Goal: Task Accomplishment & Management: Manage account settings

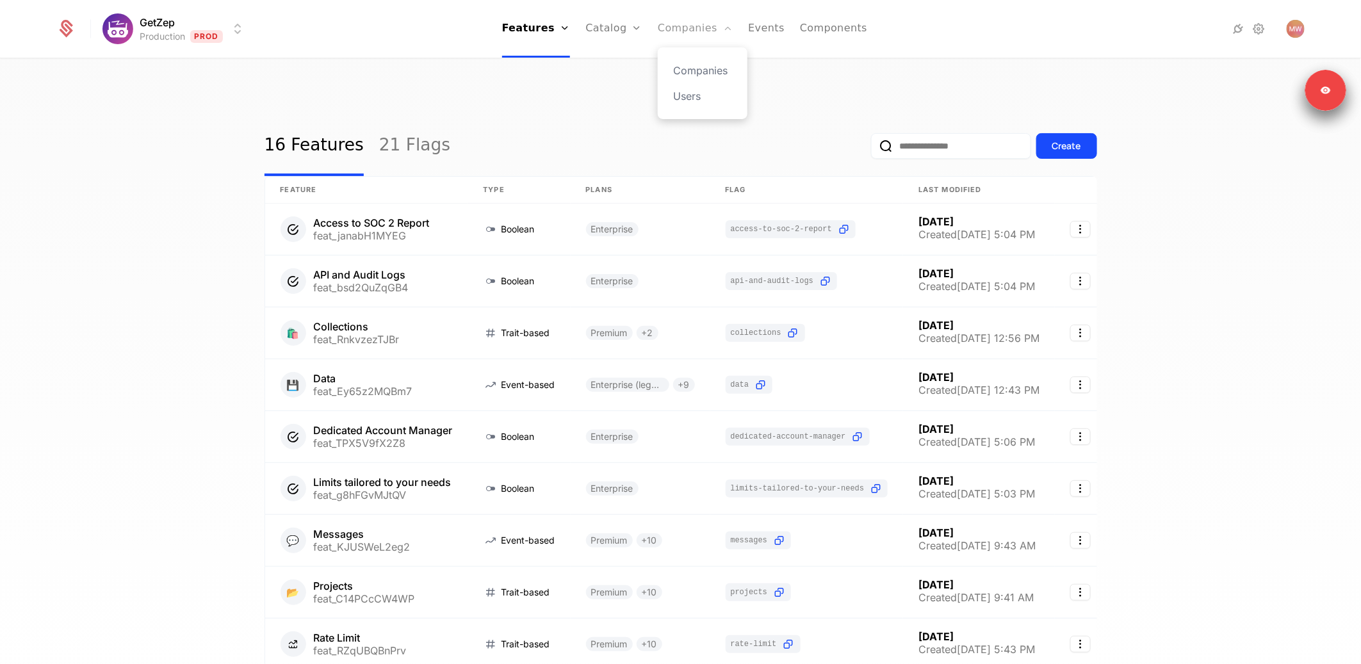
click at [685, 26] on link "Companies" at bounding box center [695, 29] width 75 height 58
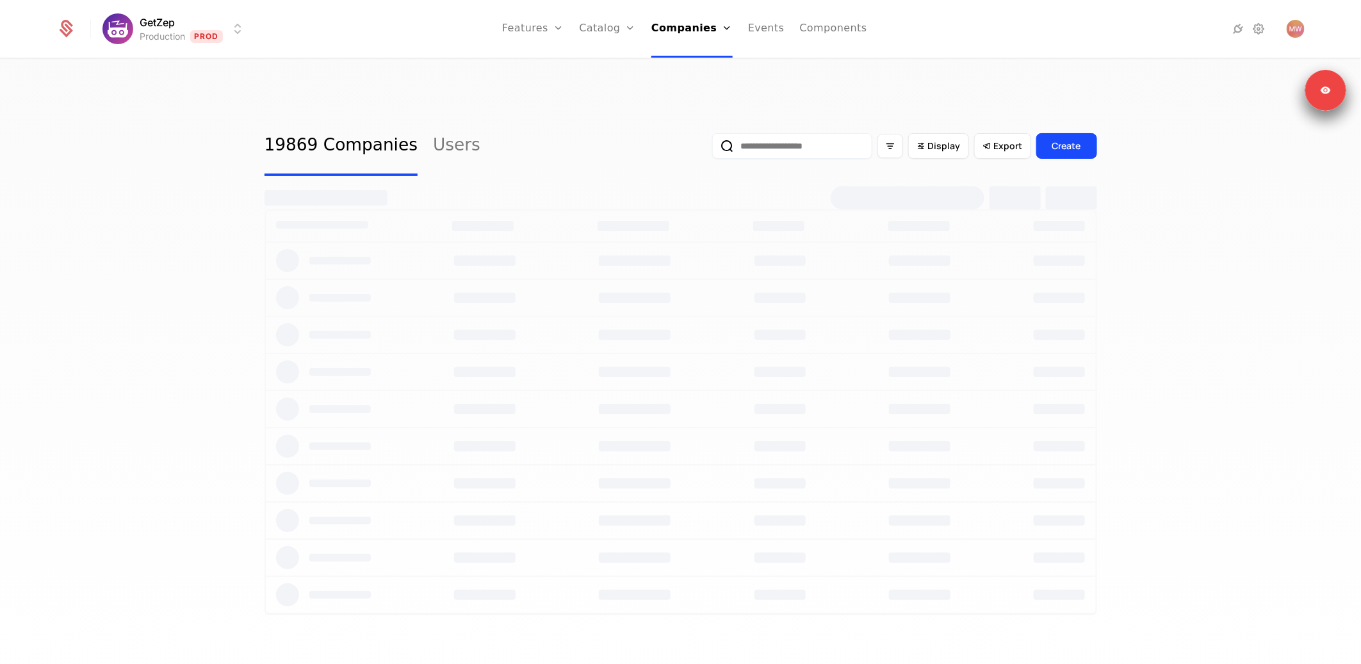
click at [774, 133] on input "email" at bounding box center [792, 146] width 160 height 26
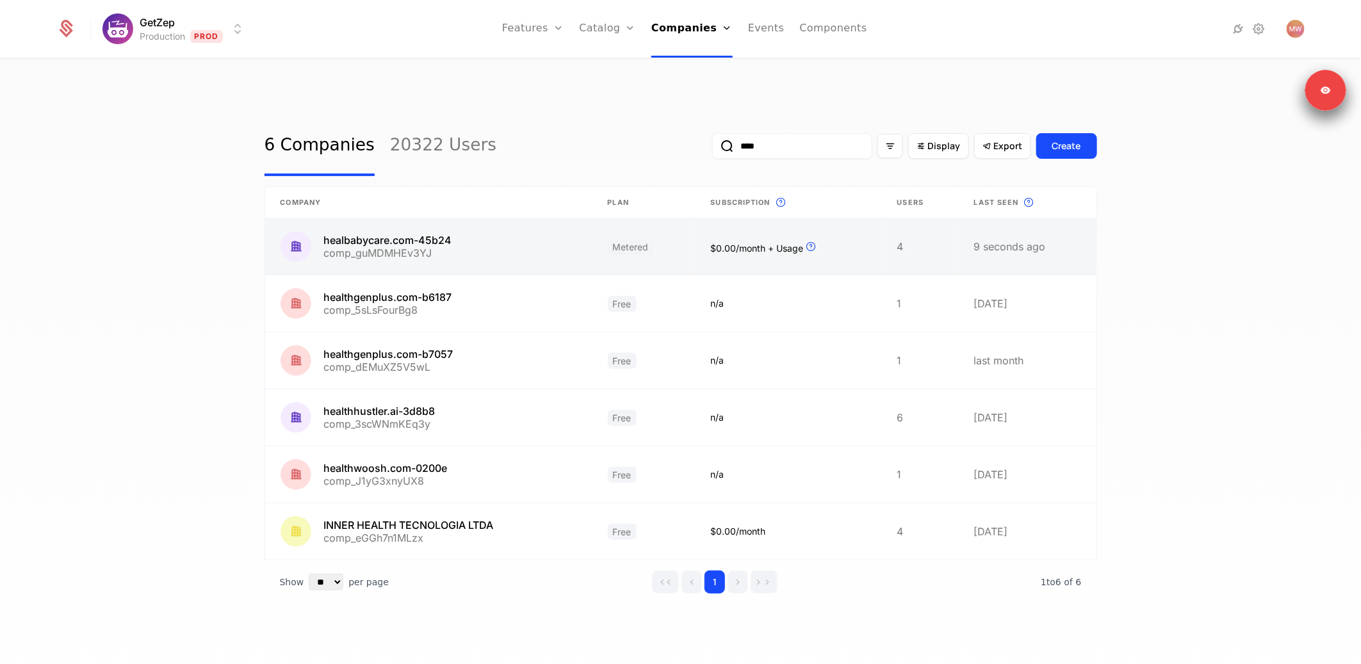
type input "****"
click at [552, 218] on link at bounding box center [428, 246] width 327 height 56
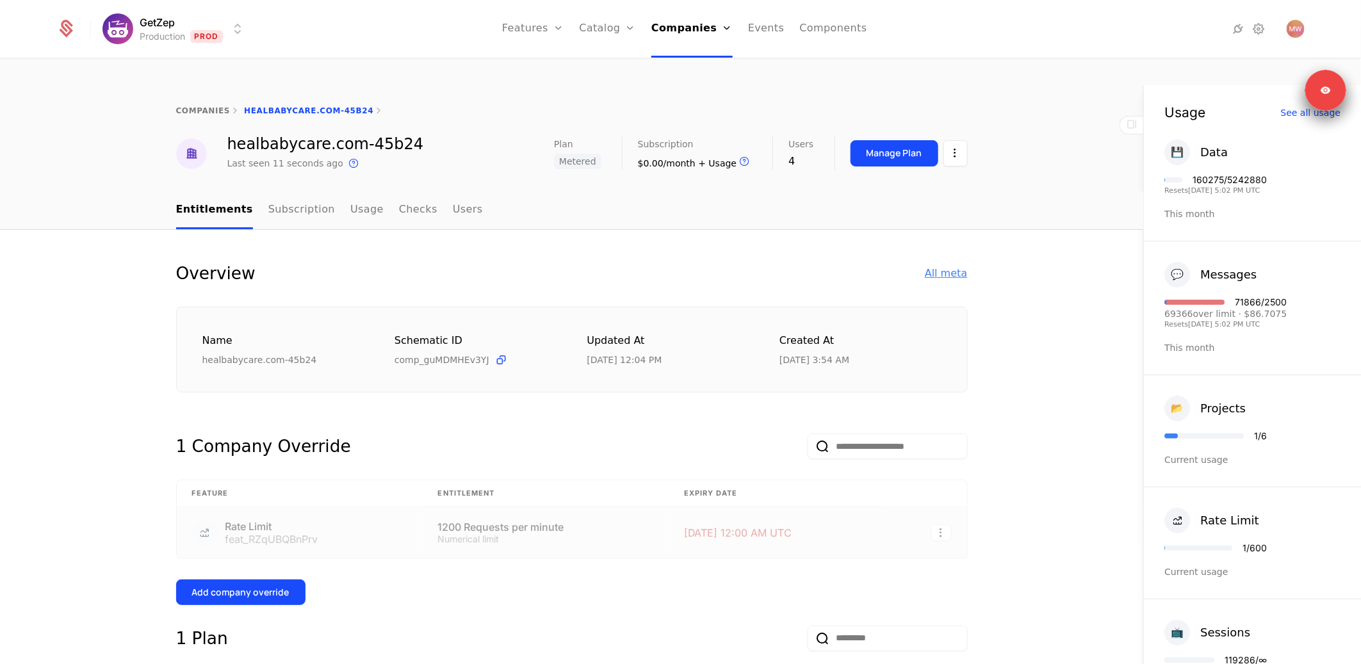
click at [954, 266] on div "All meta" at bounding box center [946, 273] width 42 height 15
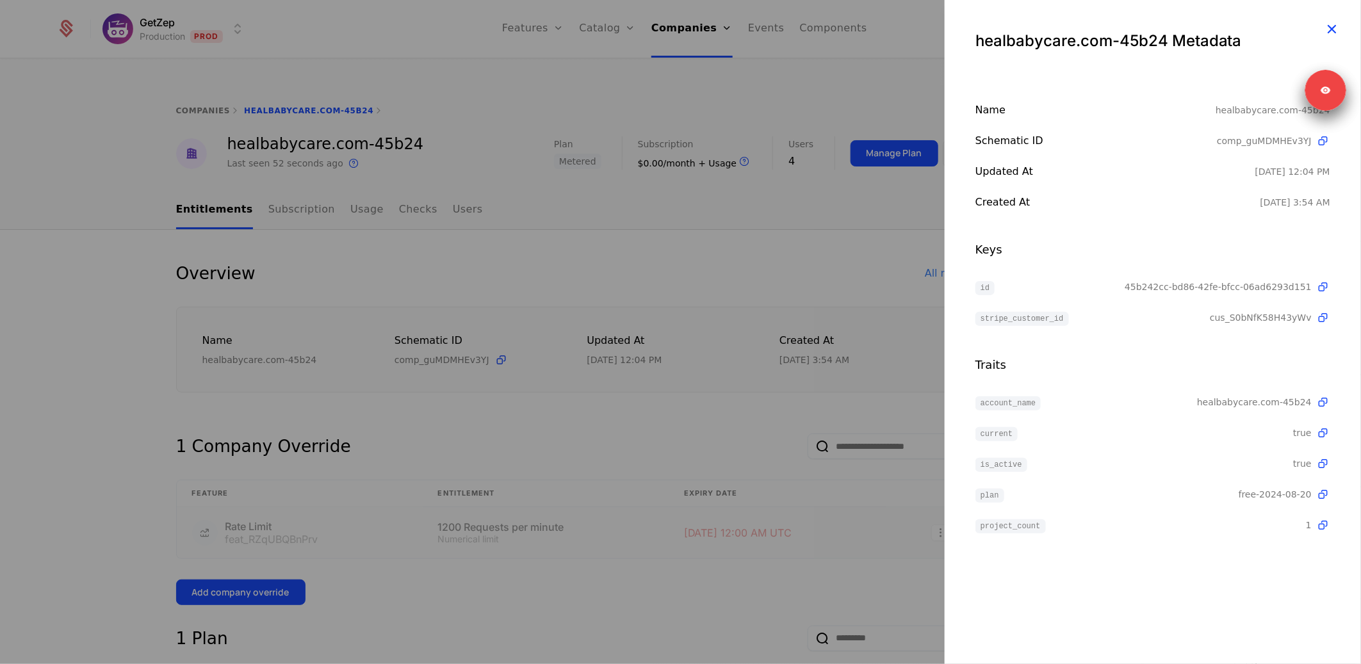
click at [1335, 24] on icon "button" at bounding box center [1332, 28] width 17 height 17
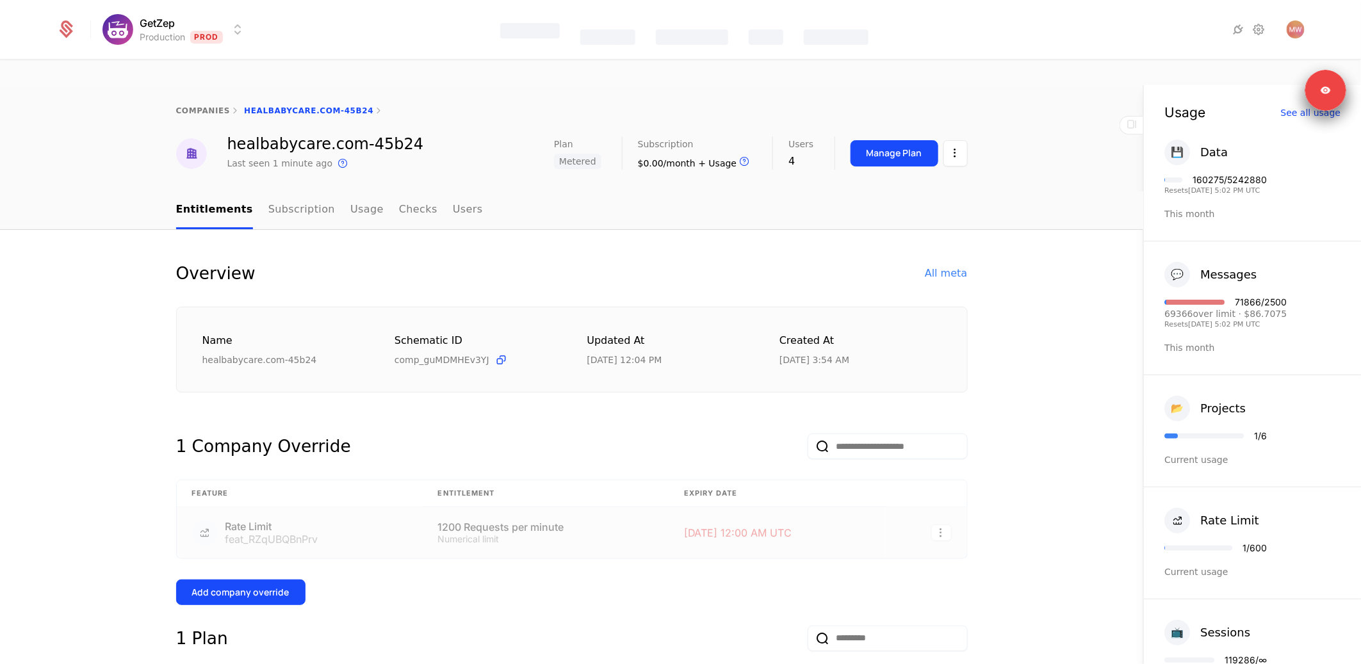
click at [541, 32] on div "Features" at bounding box center [530, 30] width 60 height 15
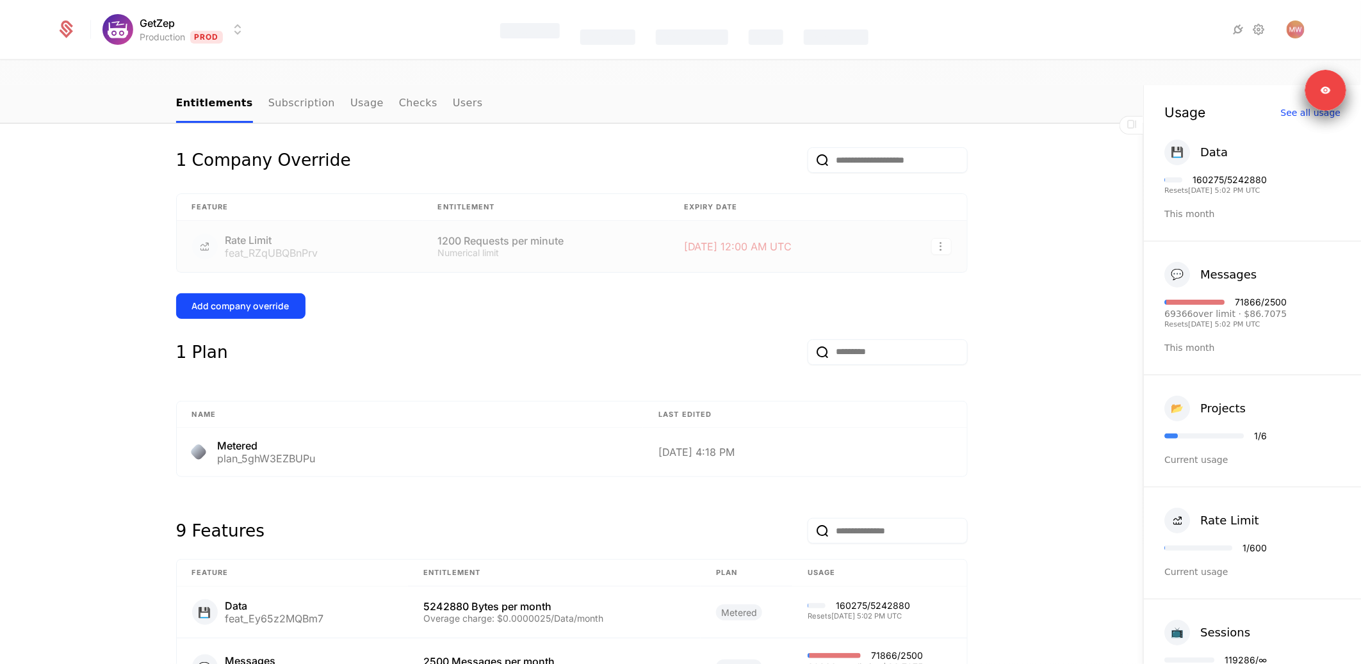
scroll to position [42, 0]
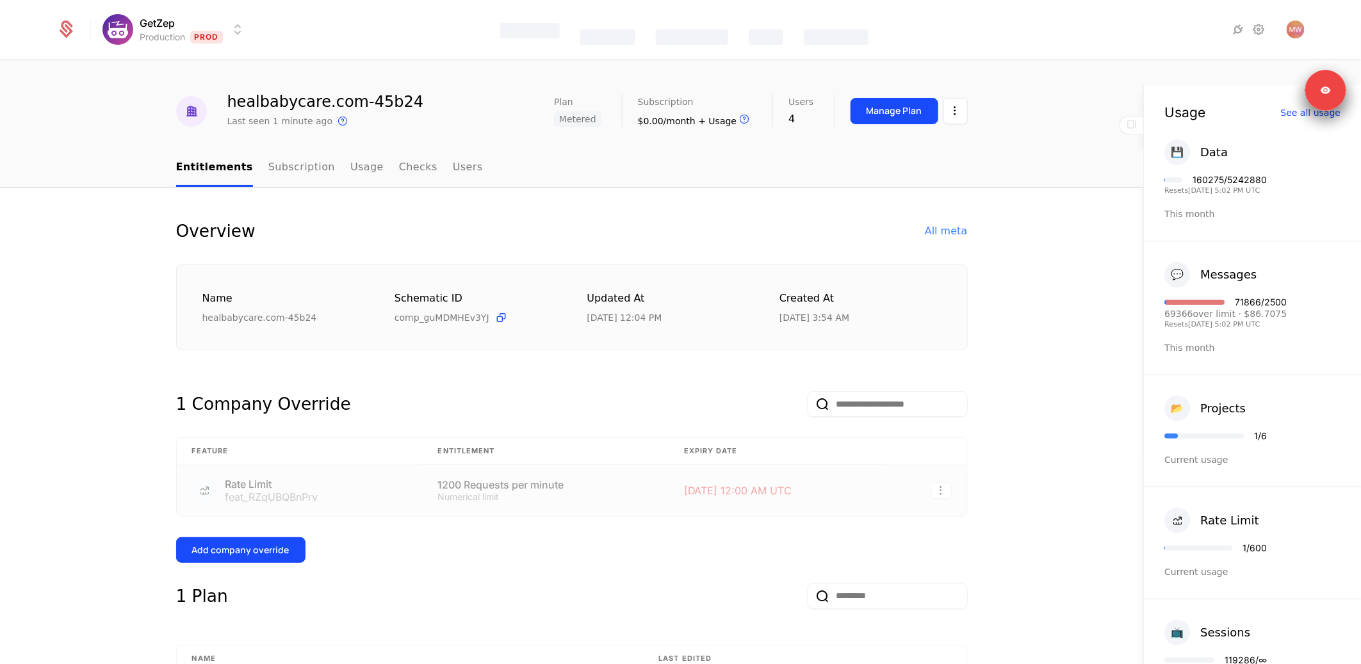
click at [609, 39] on div "Catalog" at bounding box center [607, 36] width 54 height 15
click at [679, 34] on div "Companies" at bounding box center [692, 36] width 72 height 15
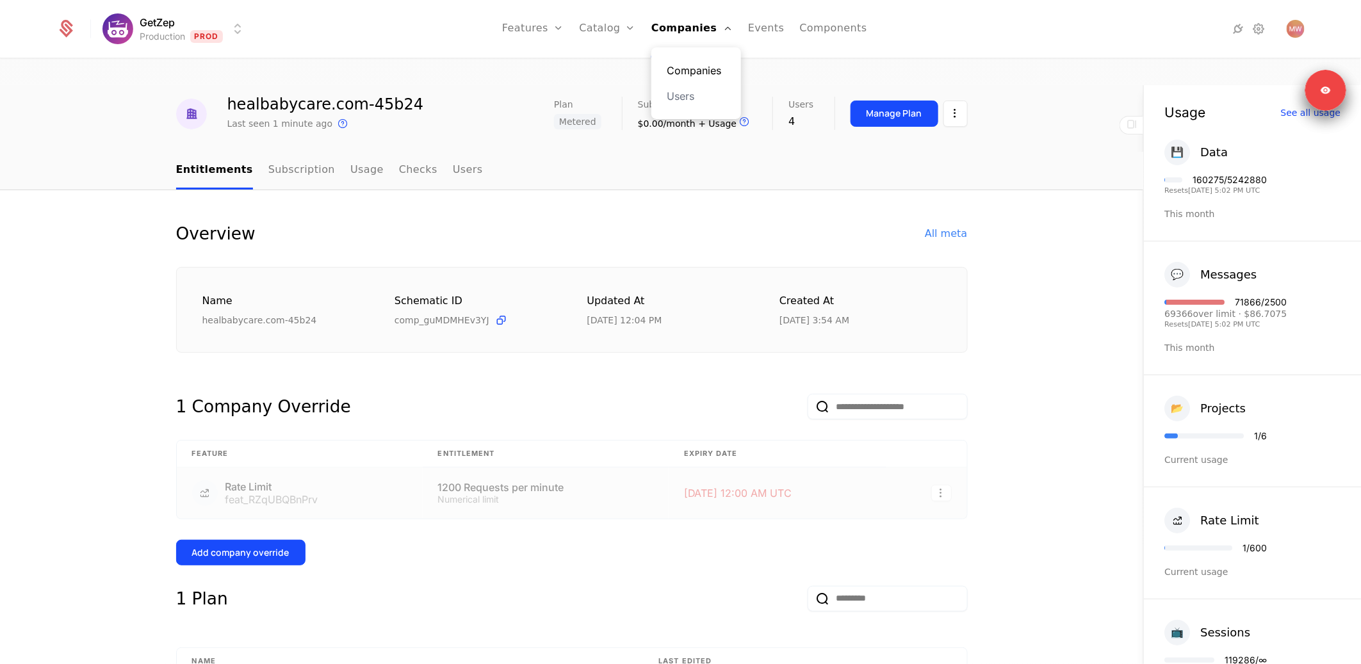
click at [692, 74] on link "Companies" at bounding box center [696, 70] width 59 height 15
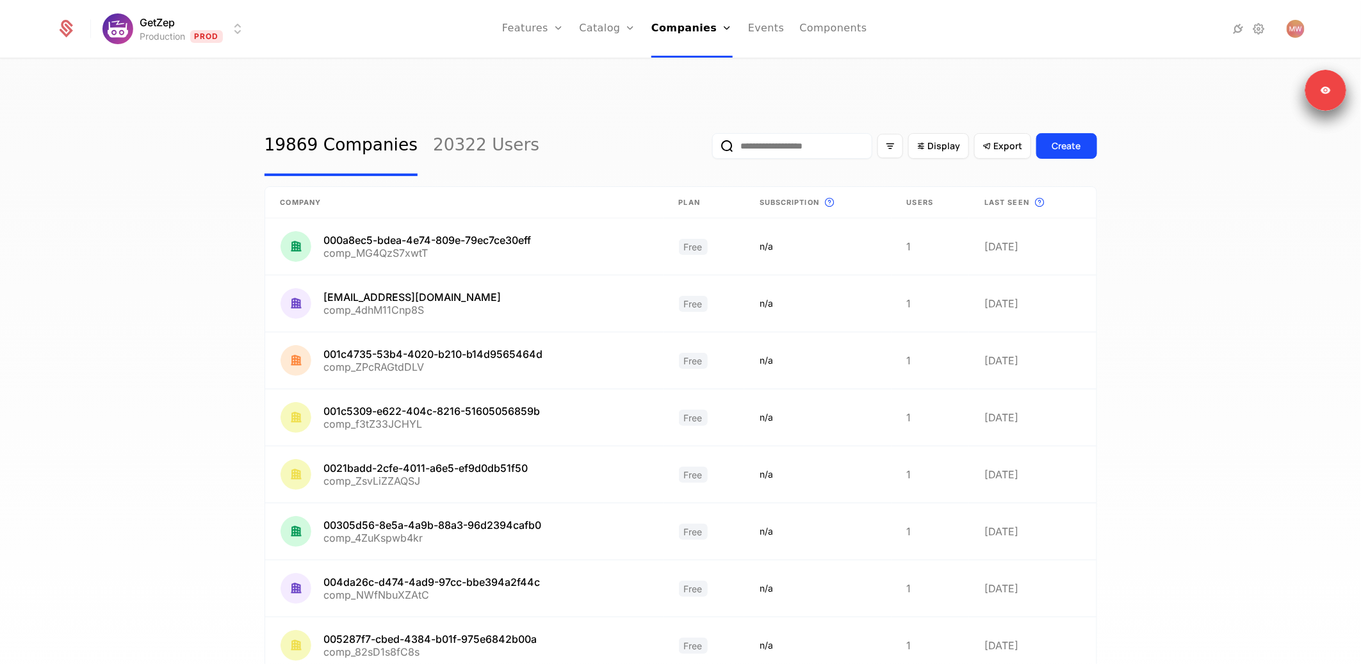
click at [776, 133] on input "email" at bounding box center [792, 146] width 160 height 26
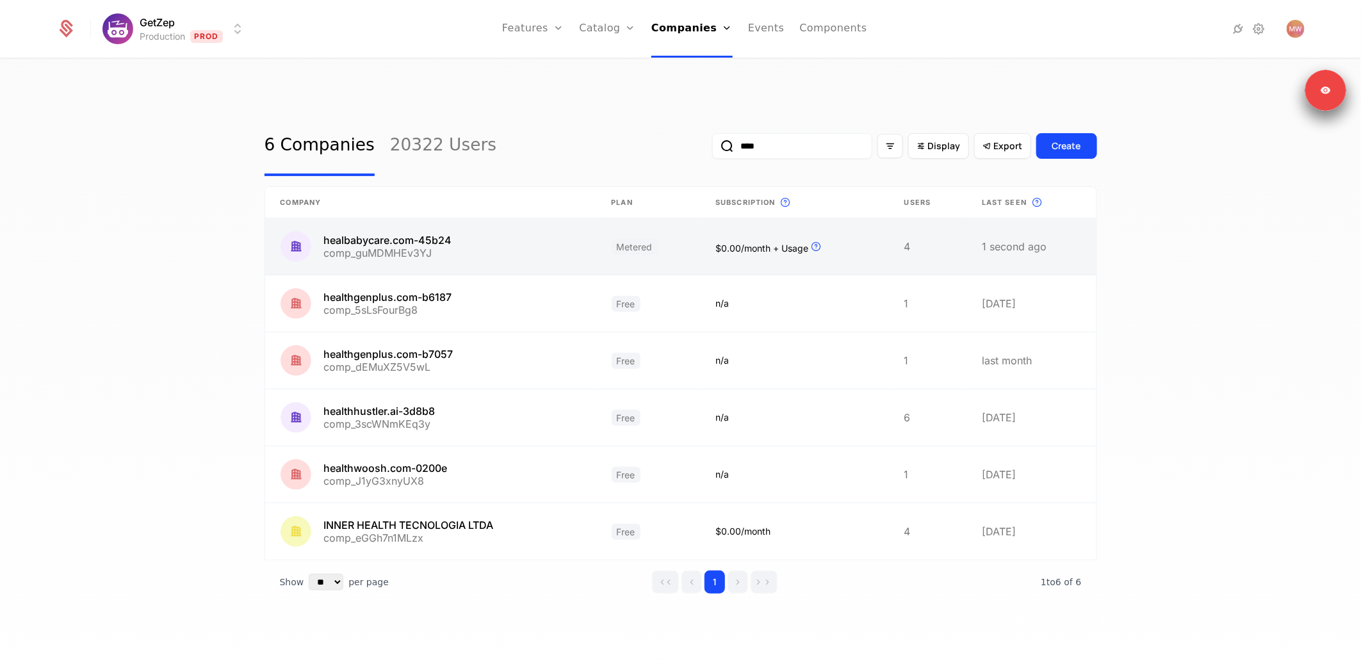
type input "****"
click at [470, 218] on link at bounding box center [430, 246] width 331 height 56
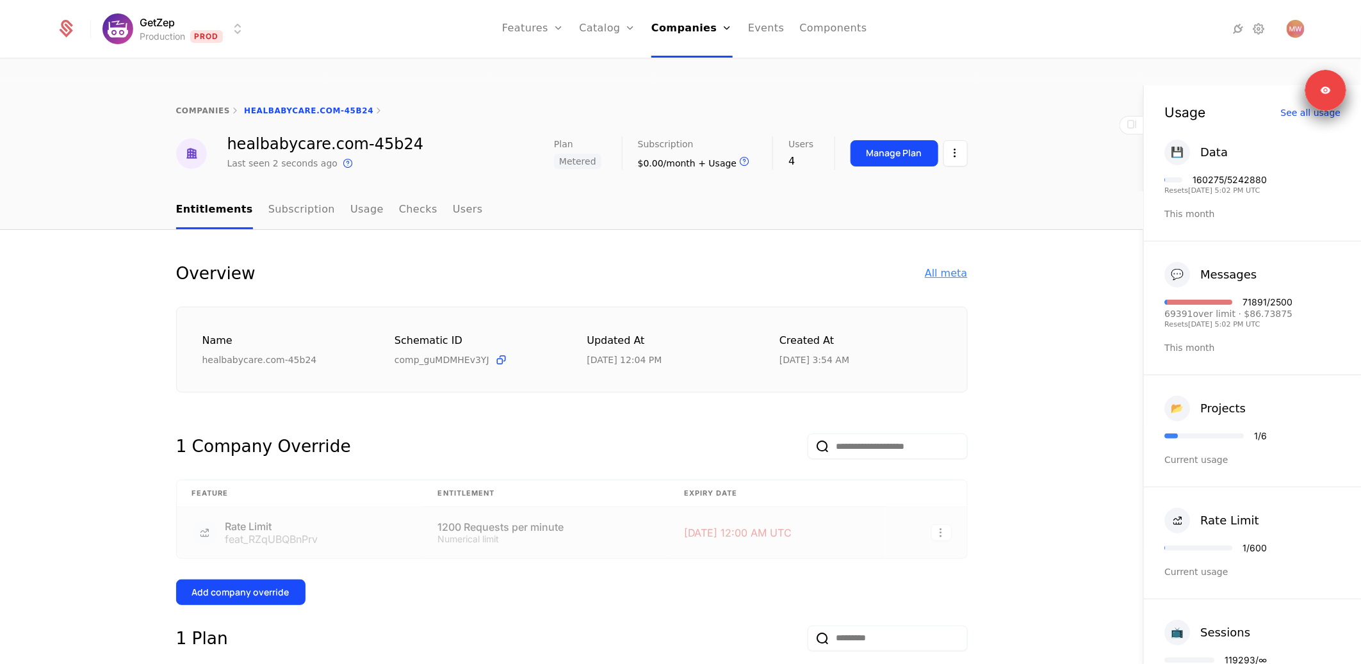
click at [951, 266] on div "All meta" at bounding box center [946, 273] width 42 height 15
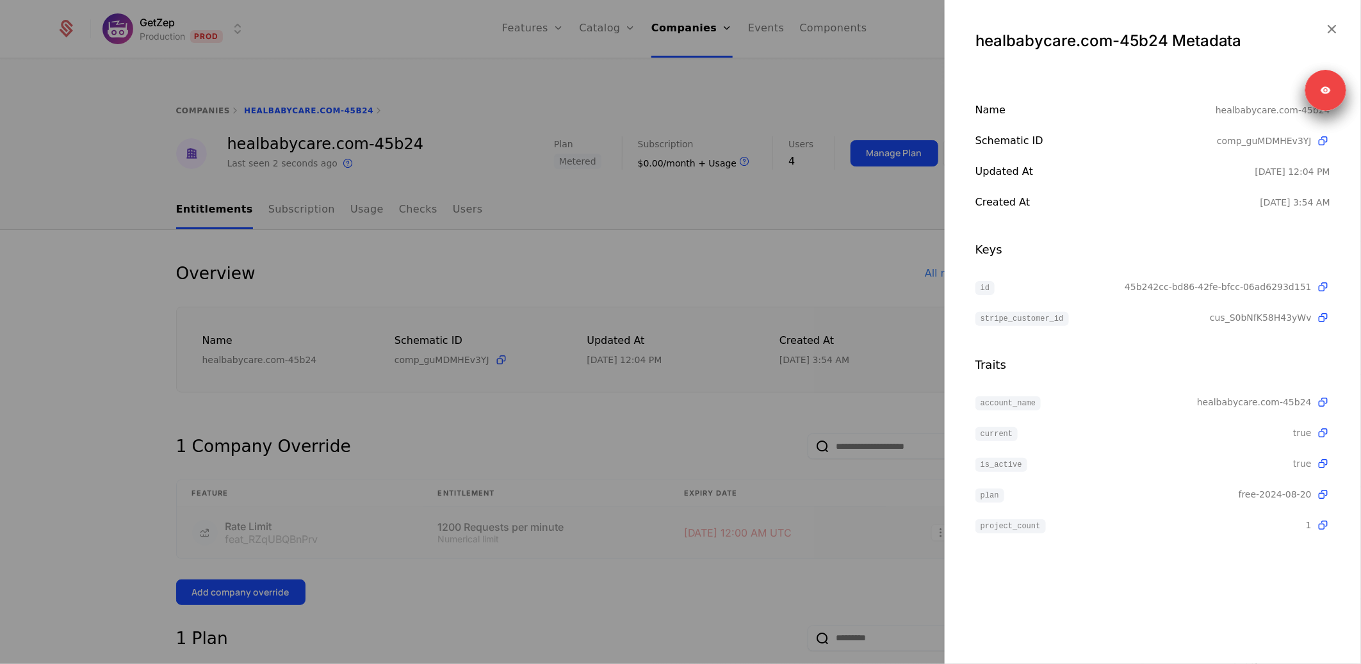
click at [767, 235] on div at bounding box center [680, 332] width 1361 height 664
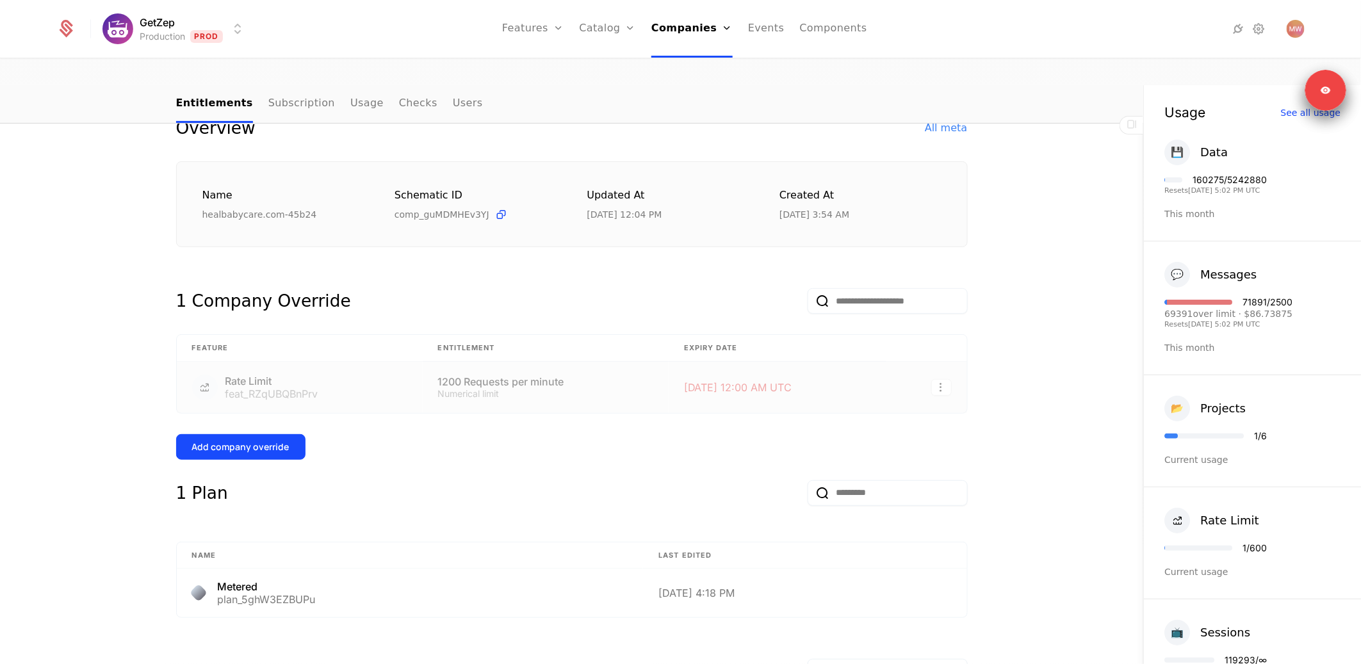
scroll to position [276, 0]
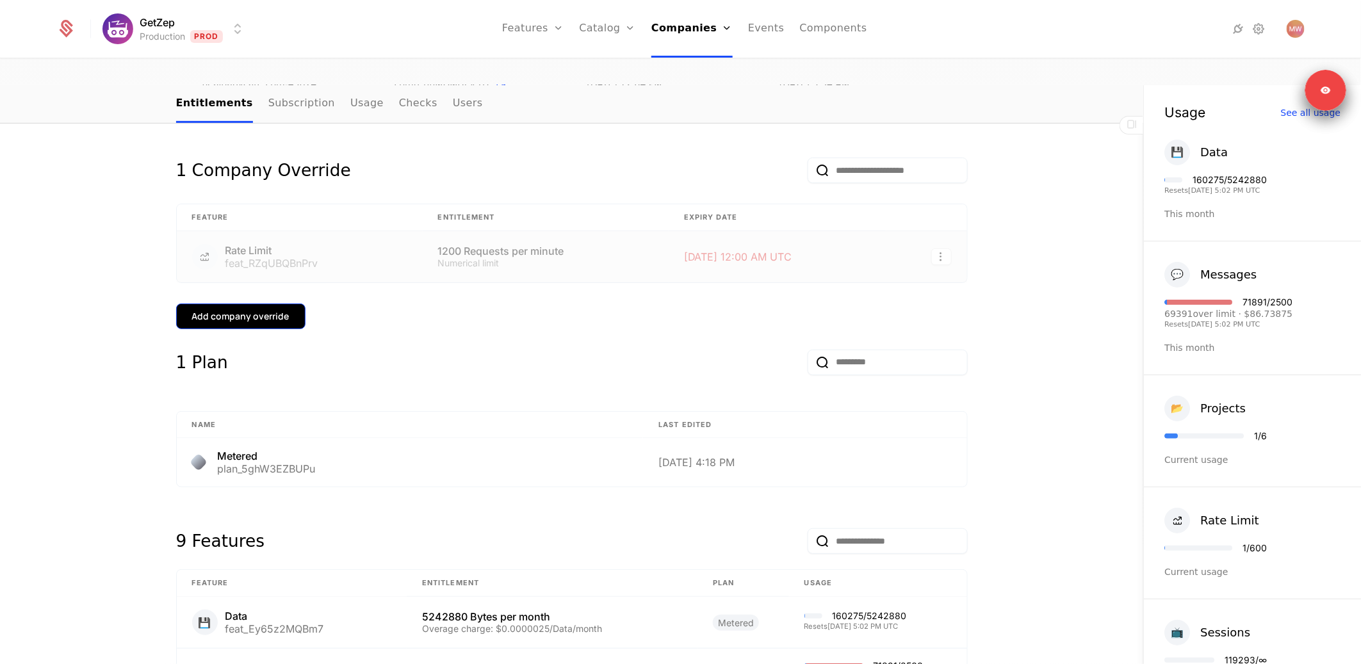
click at [282, 304] on button "Add company override" at bounding box center [240, 317] width 129 height 26
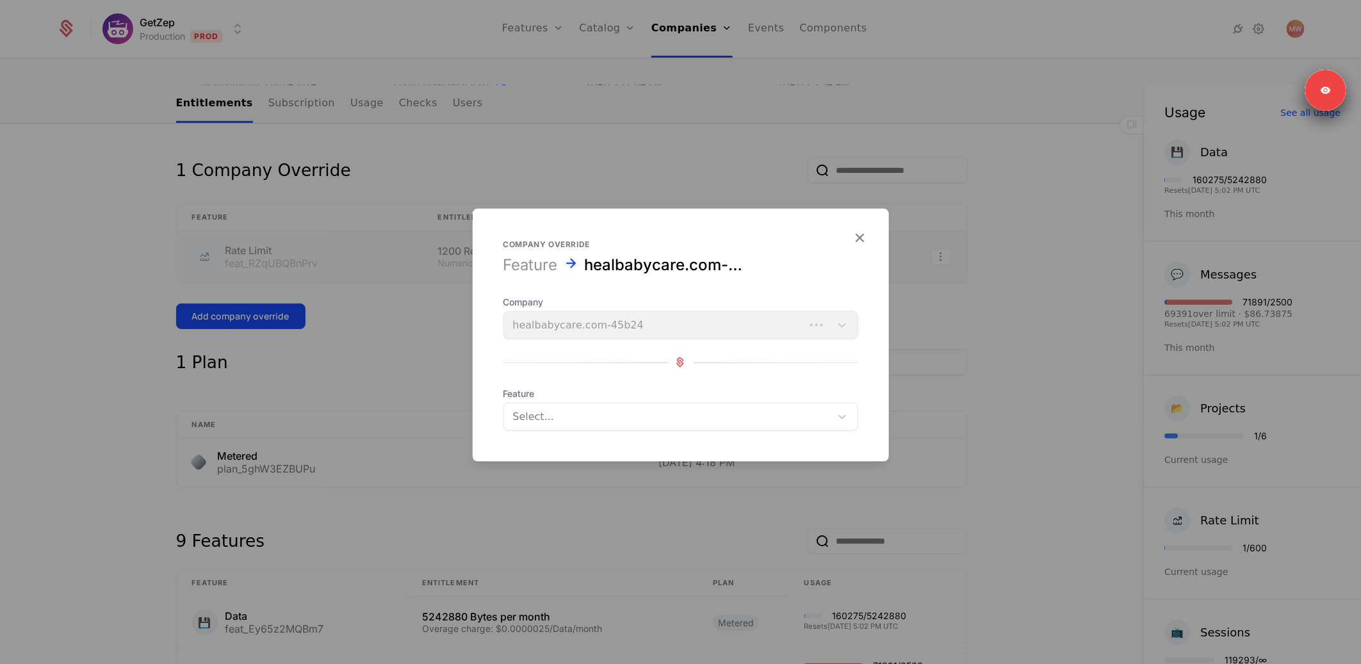
click at [643, 423] on div at bounding box center [667, 416] width 309 height 18
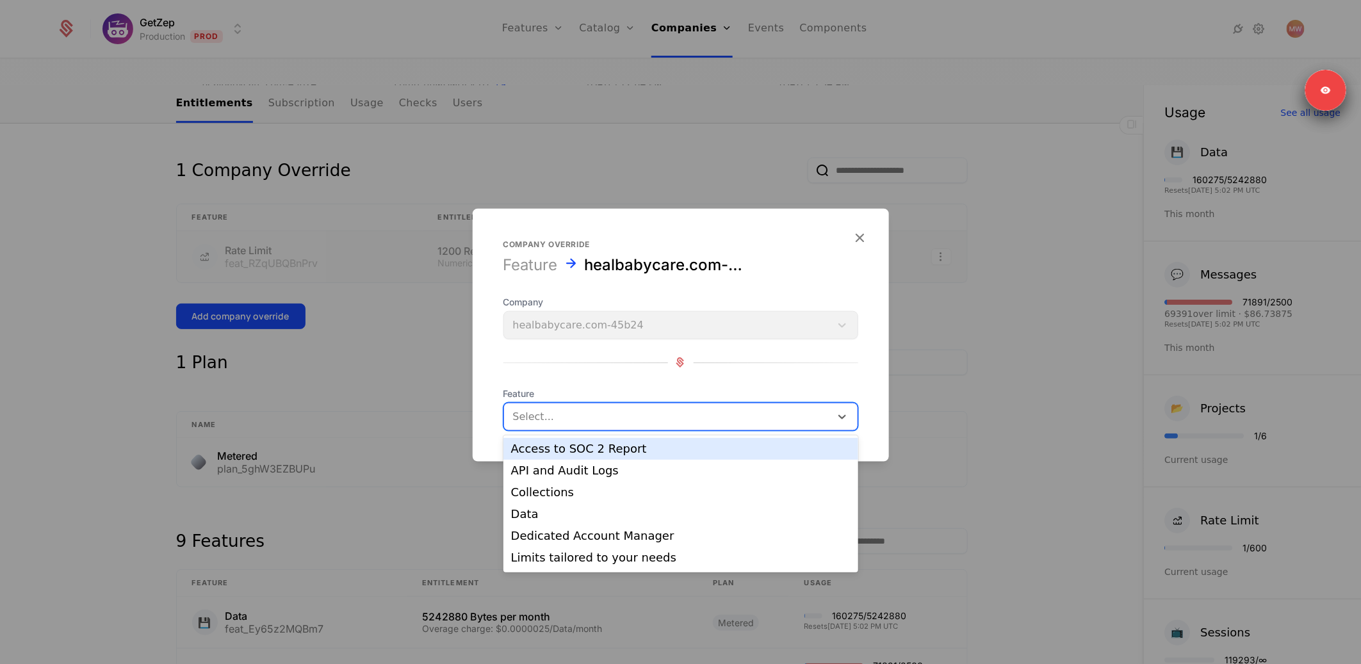
click at [943, 366] on div at bounding box center [680, 332] width 1361 height 664
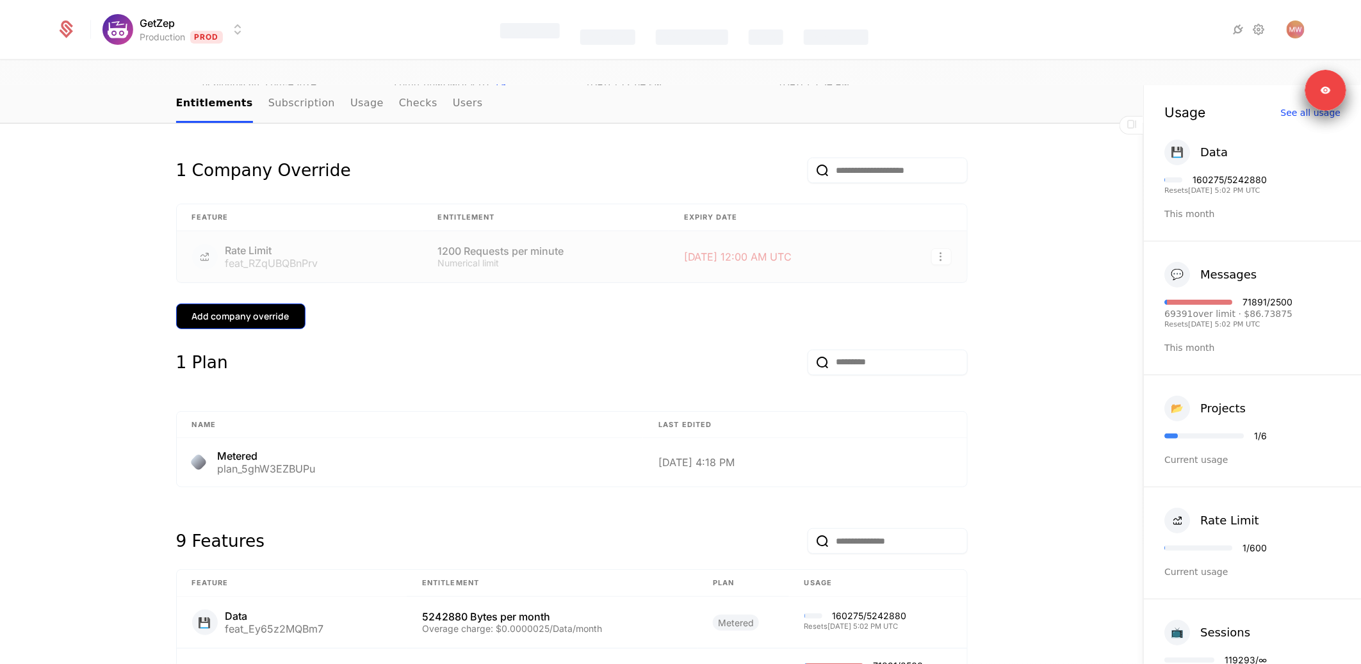
click at [253, 310] on div "Add company override" at bounding box center [240, 316] width 97 height 13
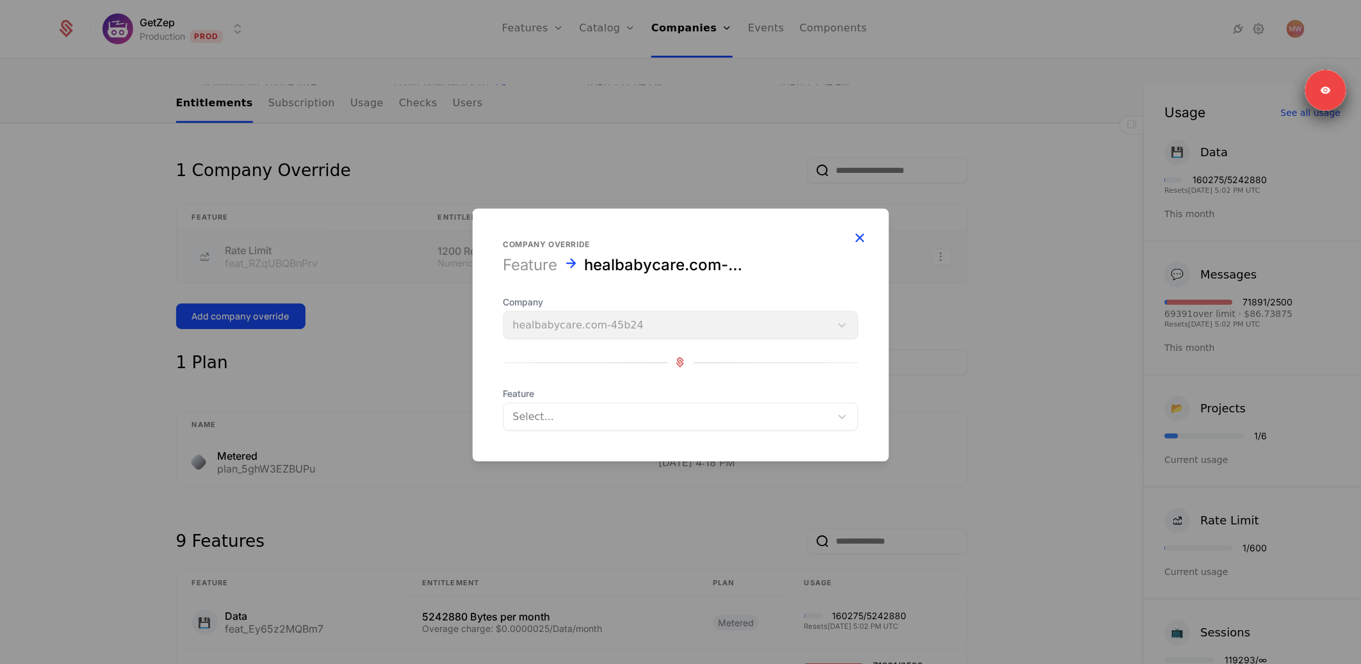
click at [864, 234] on icon "button" at bounding box center [860, 237] width 17 height 17
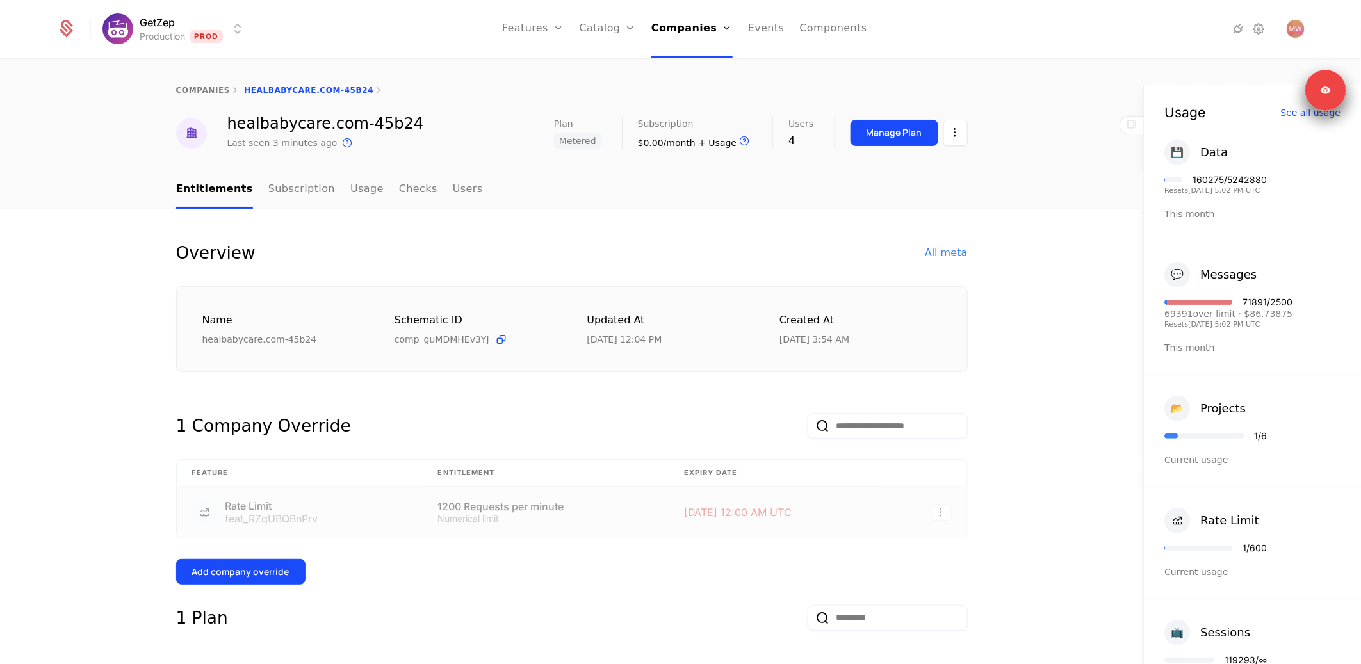
scroll to position [0, 0]
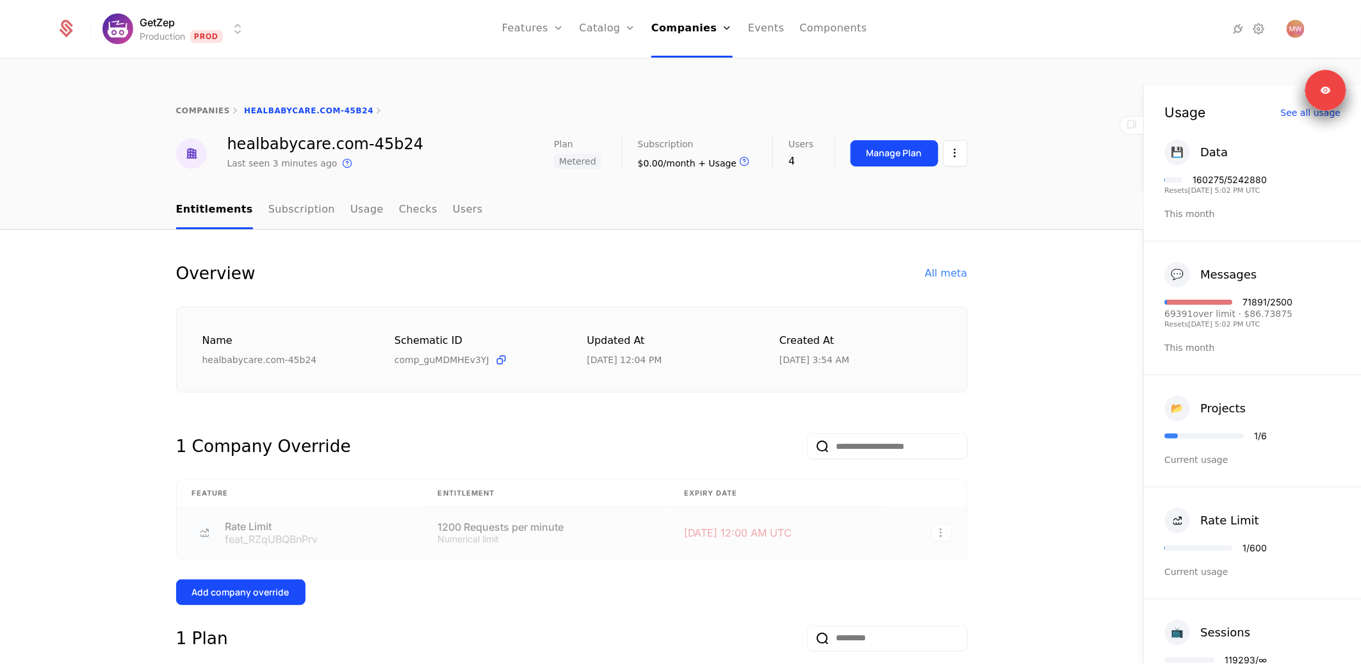
click at [1088, 29] on nav "Features Features Flags Catalog Plans Add Ons Configuration Companies Companies…" at bounding box center [685, 29] width 858 height 58
click at [853, 29] on link "Components" at bounding box center [833, 29] width 67 height 58
